Goal: Navigation & Orientation: Find specific page/section

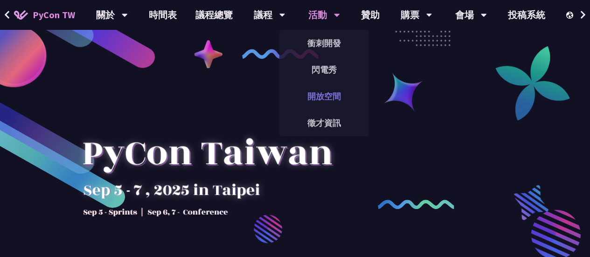
click at [326, 90] on link "開放空間" at bounding box center [324, 96] width 90 height 22
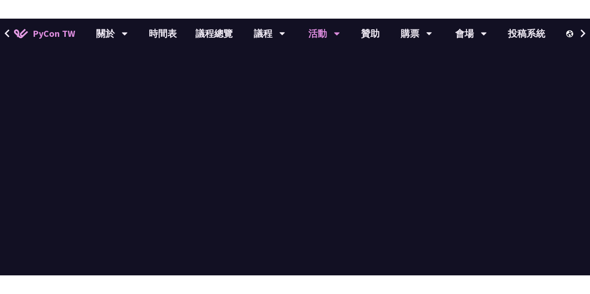
scroll to position [1446, 0]
